Goal: Transaction & Acquisition: Purchase product/service

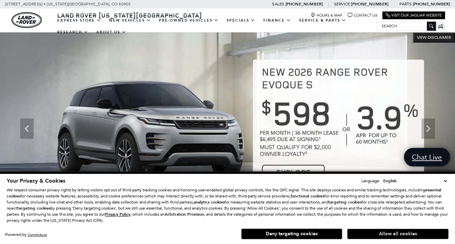
click at [398, 236] on button "Allow all cookies" at bounding box center [398, 234] width 101 height 10
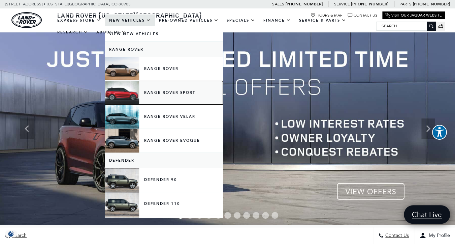
click at [149, 93] on link "Range Rover Sport" at bounding box center [164, 93] width 118 height 24
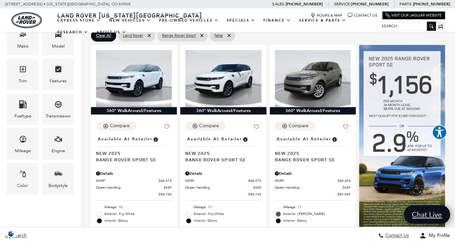
scroll to position [164, 0]
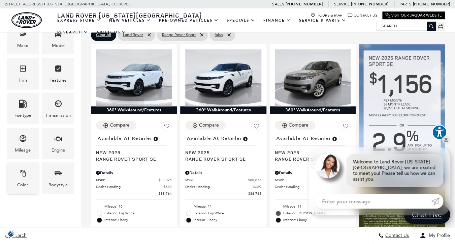
click at [23, 176] on icon "Color" at bounding box center [22, 173] width 5 height 7
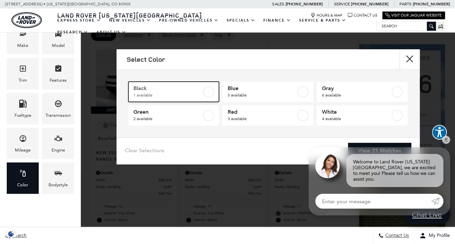
click at [210, 90] on label at bounding box center [208, 91] width 11 height 11
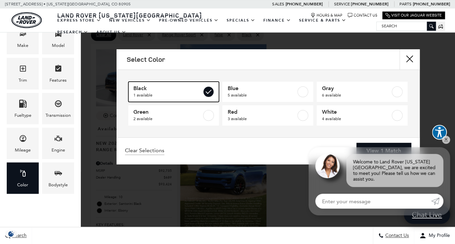
type input "$93,424"
checkbox input "true"
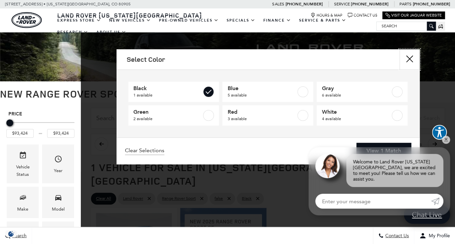
click at [410, 59] on button "Close" at bounding box center [410, 59] width 20 height 20
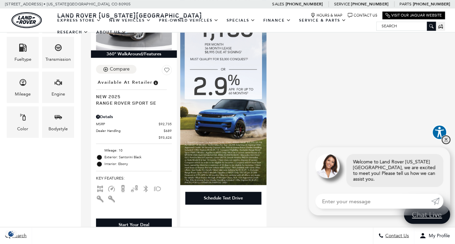
click at [447, 143] on link "✕" at bounding box center [446, 140] width 8 height 8
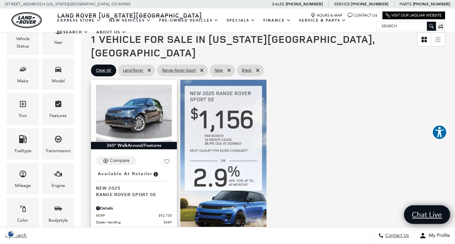
scroll to position [132, 0]
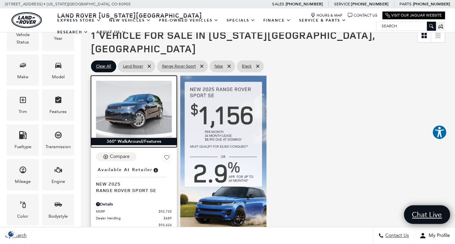
click at [143, 92] on img at bounding box center [134, 109] width 76 height 57
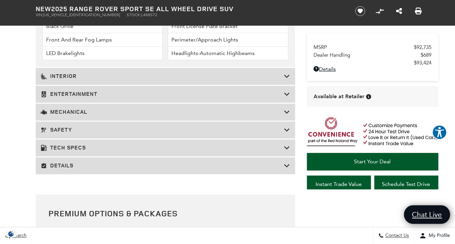
scroll to position [1098, 0]
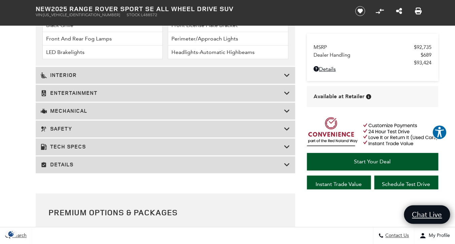
click at [286, 79] on icon at bounding box center [287, 75] width 6 height 7
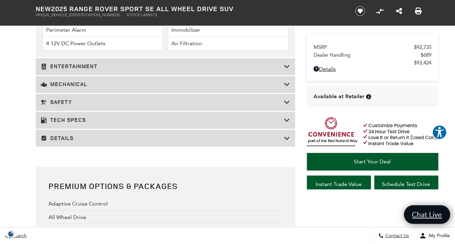
scroll to position [1241, 0]
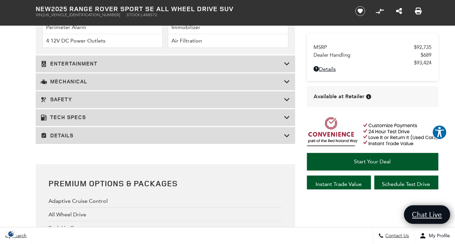
click at [288, 67] on icon at bounding box center [287, 63] width 6 height 7
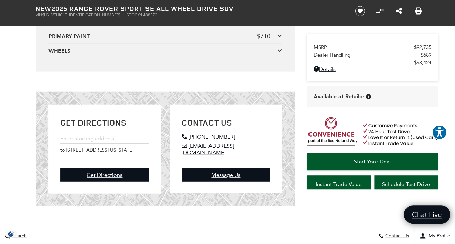
scroll to position [1463, 0]
click at [280, 9] on icon at bounding box center [279, 6] width 5 height 5
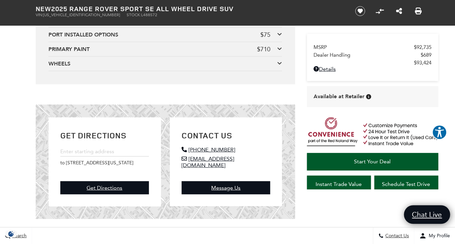
click at [279, 37] on icon at bounding box center [279, 33] width 5 height 5
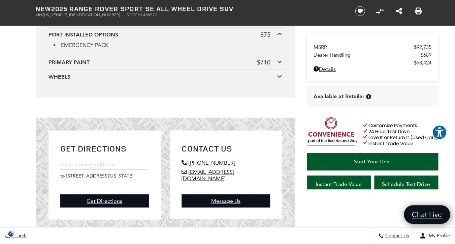
click at [279, 64] on icon at bounding box center [279, 61] width 5 height 5
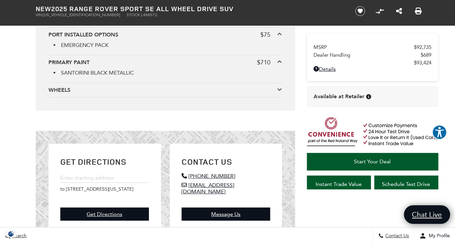
click at [282, 92] on icon at bounding box center [279, 89] width 5 height 5
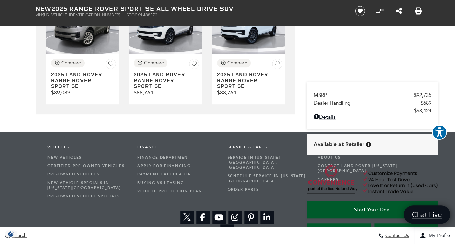
scroll to position [1974, 0]
